Goal: Contribute content: Add original content to the website for others to see

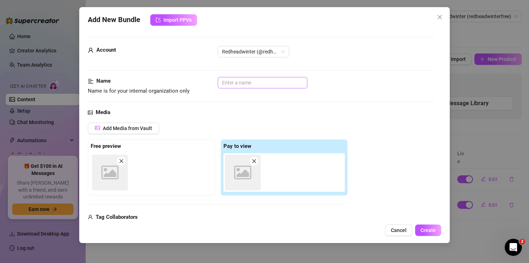
scroll to position [42, 0]
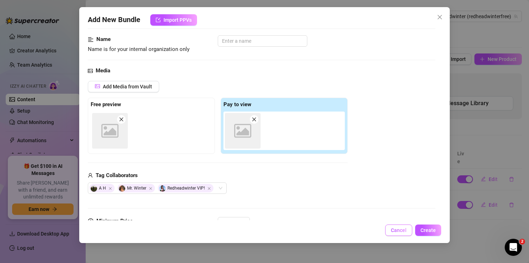
click at [398, 230] on span "Cancel" at bounding box center [399, 231] width 16 height 6
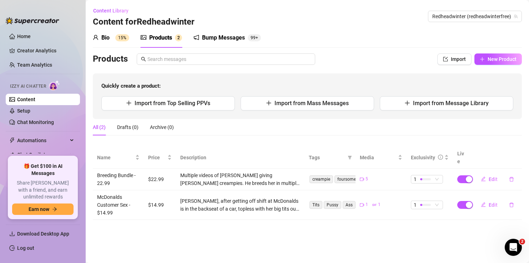
click at [21, 100] on link "Content" at bounding box center [26, 100] width 18 height 6
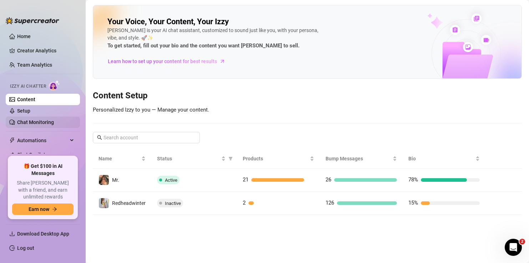
click at [25, 124] on link "Chat Monitoring" at bounding box center [35, 123] width 37 height 6
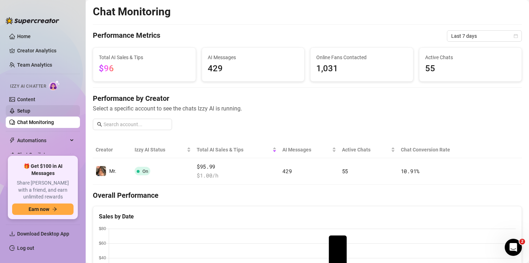
click at [27, 110] on link "Setup" at bounding box center [23, 111] width 13 height 6
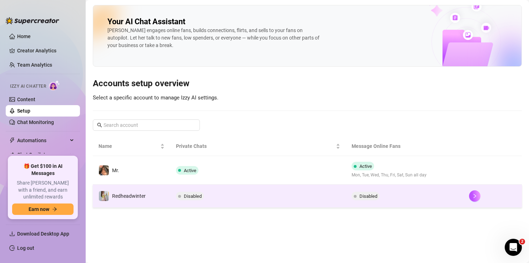
click at [228, 198] on td "Disabled" at bounding box center [258, 196] width 176 height 23
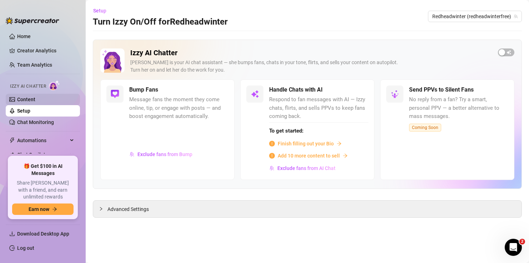
click at [35, 102] on link "Content" at bounding box center [26, 100] width 18 height 6
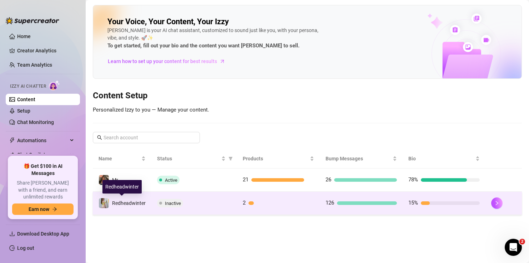
click at [143, 206] on span "Redheadwinter" at bounding box center [129, 204] width 34 height 6
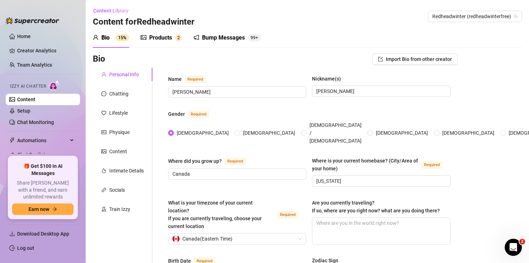
click at [155, 37] on div "Products" at bounding box center [160, 38] width 23 height 9
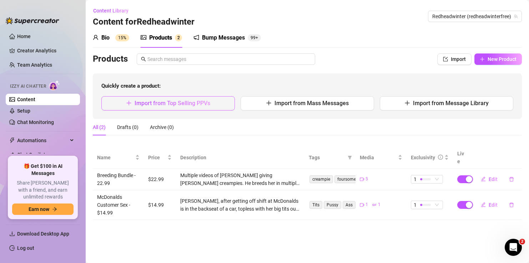
click at [205, 107] on button "Import from Top Selling PPVs" at bounding box center [168, 103] width 134 height 14
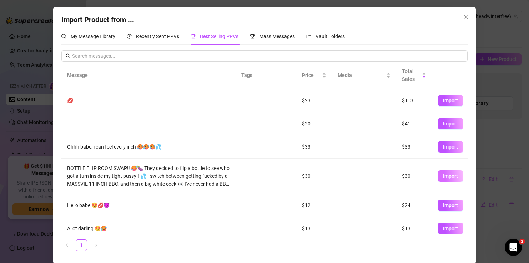
click at [450, 177] on span "Import" at bounding box center [450, 177] width 15 height 6
type textarea "BOTTLE FLIP ROOM SWAP!! 🥵🍆 They decided to flip a bottle to see who got a turn …"
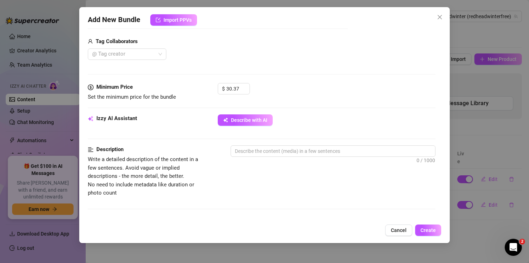
scroll to position [189, 0]
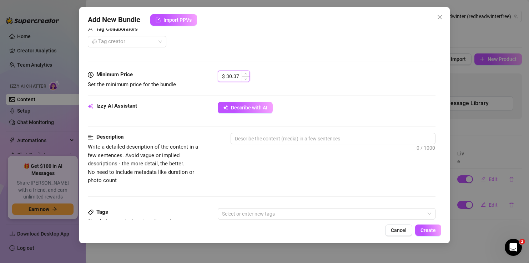
click at [236, 76] on input "30.37" at bounding box center [237, 76] width 23 height 11
type input "30"
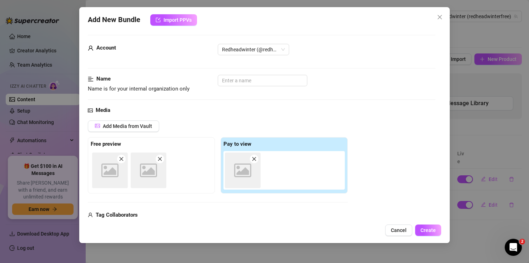
scroll to position [0, 0]
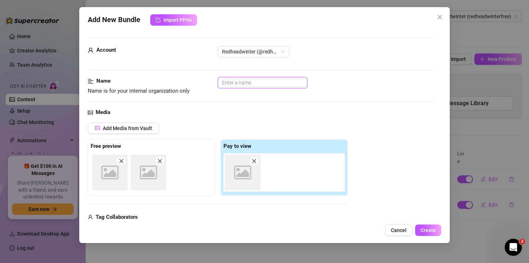
click at [250, 84] on input "text" at bounding box center [263, 82] width 90 height 11
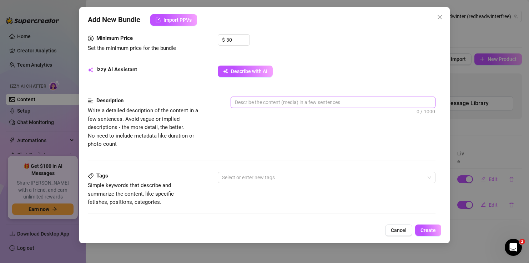
scroll to position [225, 0]
type input "Bottle Flip"
click at [243, 73] on span "Describe with AI" at bounding box center [249, 72] width 36 height 6
